Goal: Navigation & Orientation: Find specific page/section

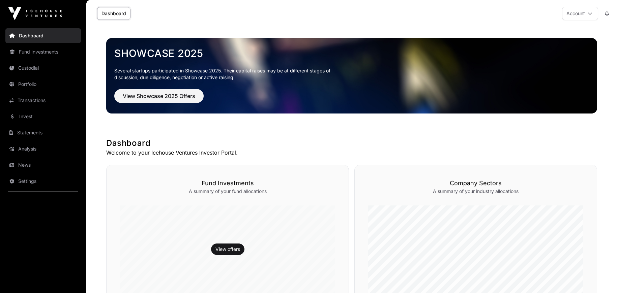
click at [29, 97] on link "Transactions" at bounding box center [43, 100] width 76 height 15
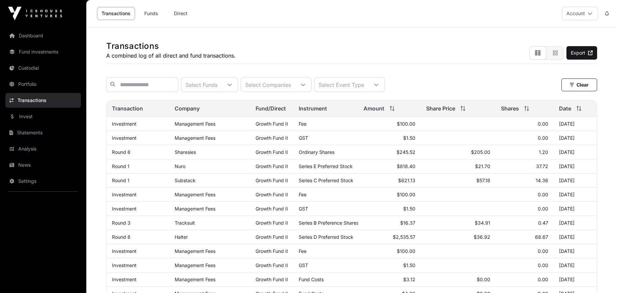
click at [33, 37] on link "Dashboard" at bounding box center [43, 35] width 76 height 15
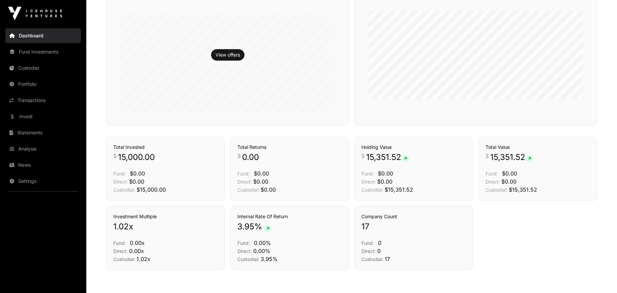
scroll to position [26, 0]
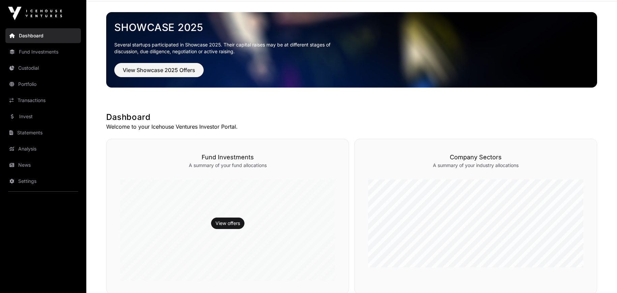
click at [43, 83] on link "Portfolio" at bounding box center [43, 84] width 76 height 15
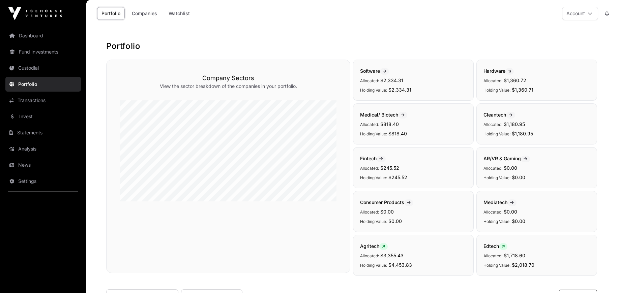
click at [36, 72] on link "Custodial" at bounding box center [43, 68] width 76 height 15
